Goal: Book appointment/travel/reservation

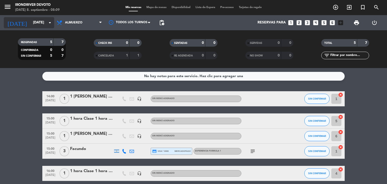
click at [39, 23] on input "[DATE]" at bounding box center [54, 22] width 48 height 9
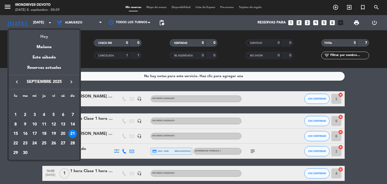
click at [44, 39] on div "Hoy" at bounding box center [44, 35] width 71 height 10
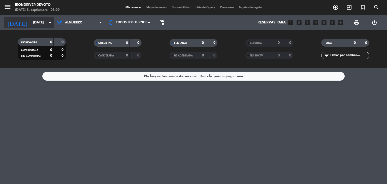
click at [36, 23] on input "[DATE]" at bounding box center [54, 22] width 48 height 9
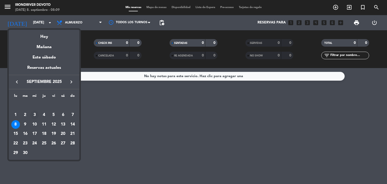
click at [35, 113] on div "3" at bounding box center [34, 115] width 9 height 9
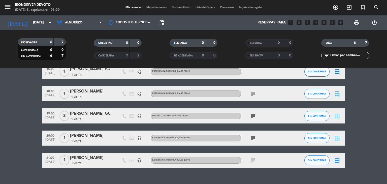
scroll to position [50, 0]
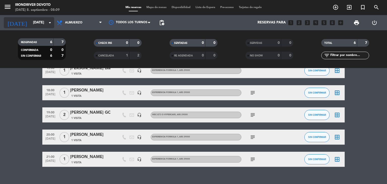
click at [34, 23] on input "[DATE]" at bounding box center [54, 22] width 48 height 9
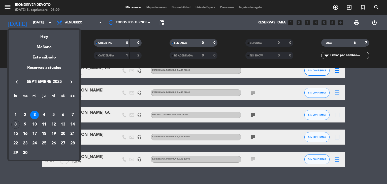
click at [34, 123] on div "10" at bounding box center [34, 124] width 9 height 9
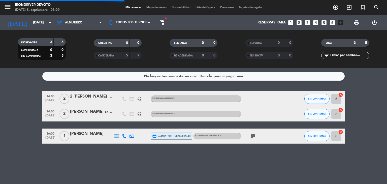
scroll to position [0, 0]
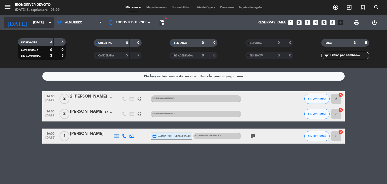
click at [40, 25] on input "[DATE]" at bounding box center [54, 22] width 48 height 9
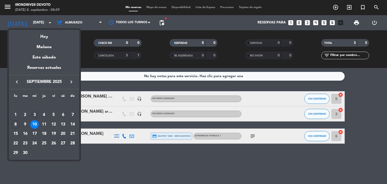
click at [38, 115] on div "3" at bounding box center [34, 115] width 9 height 9
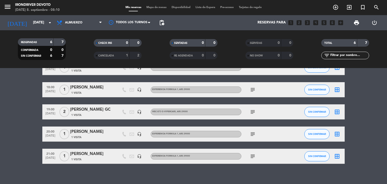
scroll to position [58, 0]
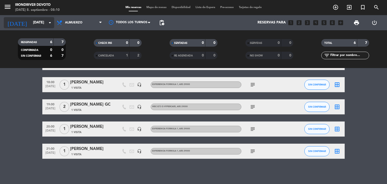
click at [34, 21] on input "[DATE]" at bounding box center [54, 22] width 48 height 9
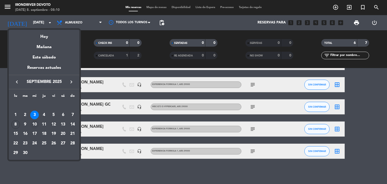
click at [37, 125] on div "10" at bounding box center [34, 124] width 9 height 9
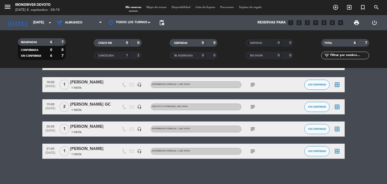
type input "[DATE]"
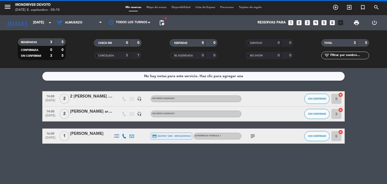
scroll to position [0, 0]
